Goal: Transaction & Acquisition: Subscribe to service/newsletter

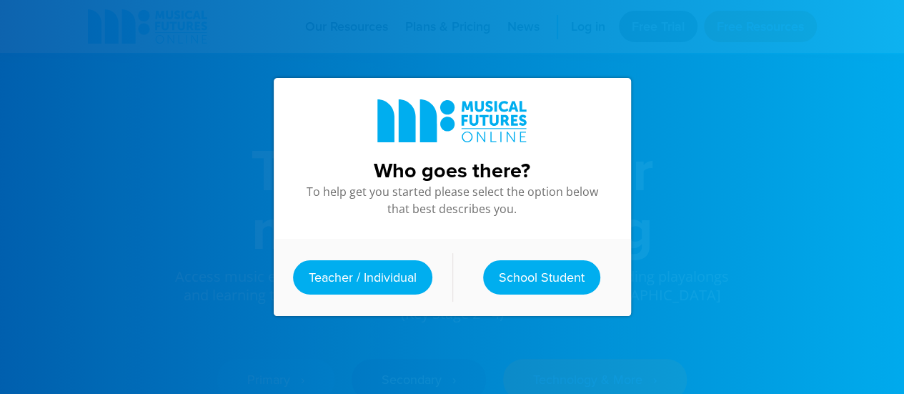
click at [347, 251] on div "Teacher / Individual School Student" at bounding box center [452, 277] width 357 height 77
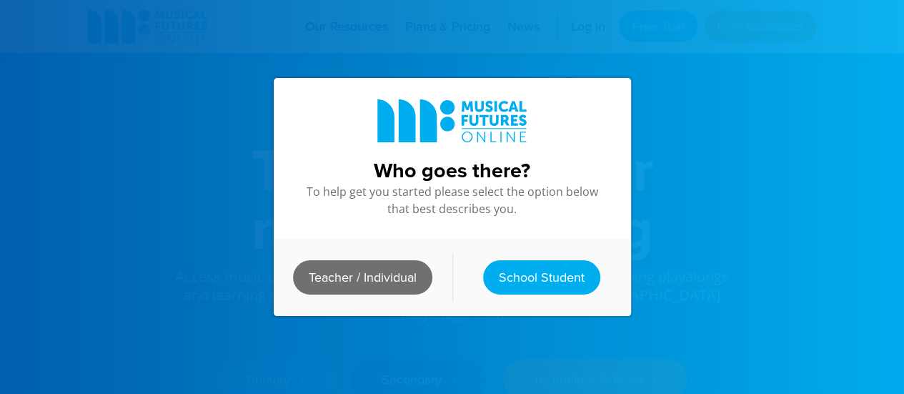
click at [341, 281] on link "Teacher / Individual" at bounding box center [362, 277] width 139 height 34
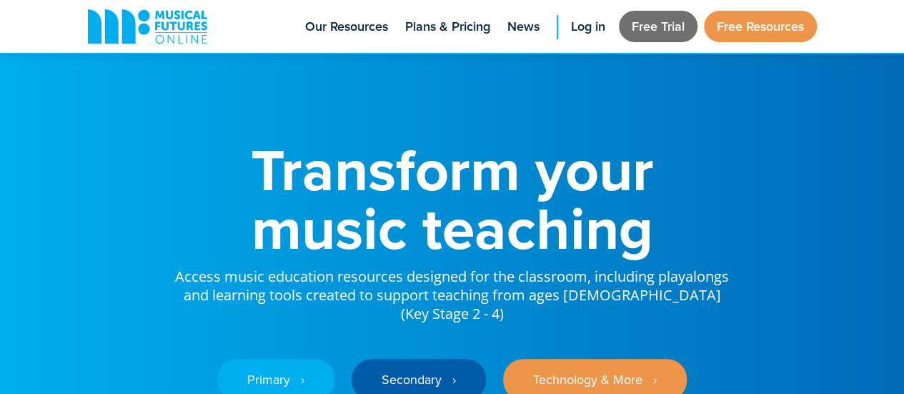
click at [648, 31] on link "Free Trial" at bounding box center [658, 26] width 79 height 31
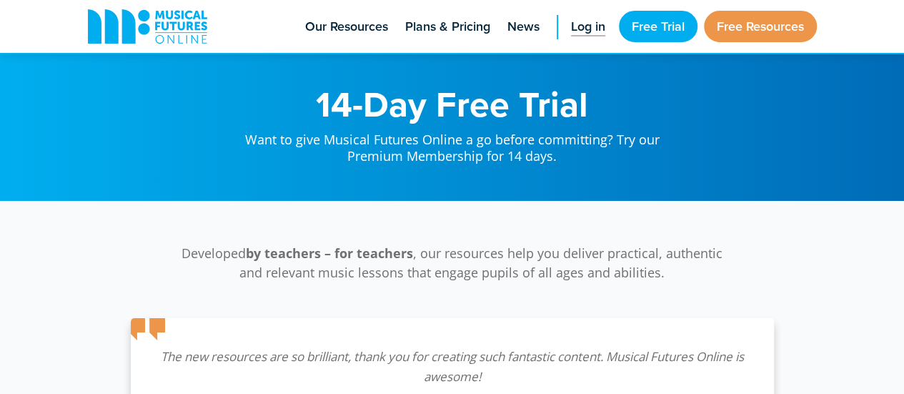
click at [590, 22] on span "Log in" at bounding box center [588, 26] width 34 height 19
